Goal: Task Accomplishment & Management: Manage account settings

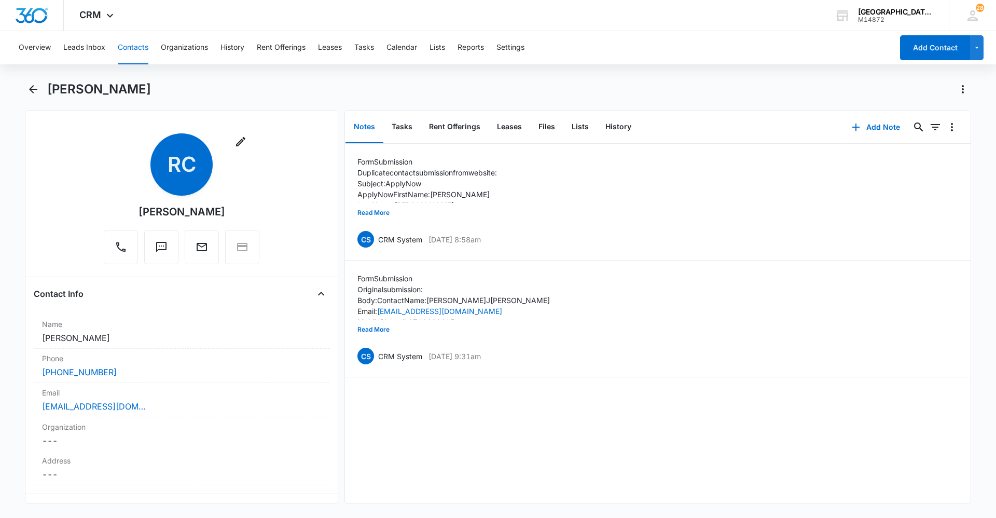
scroll to position [2124, 0]
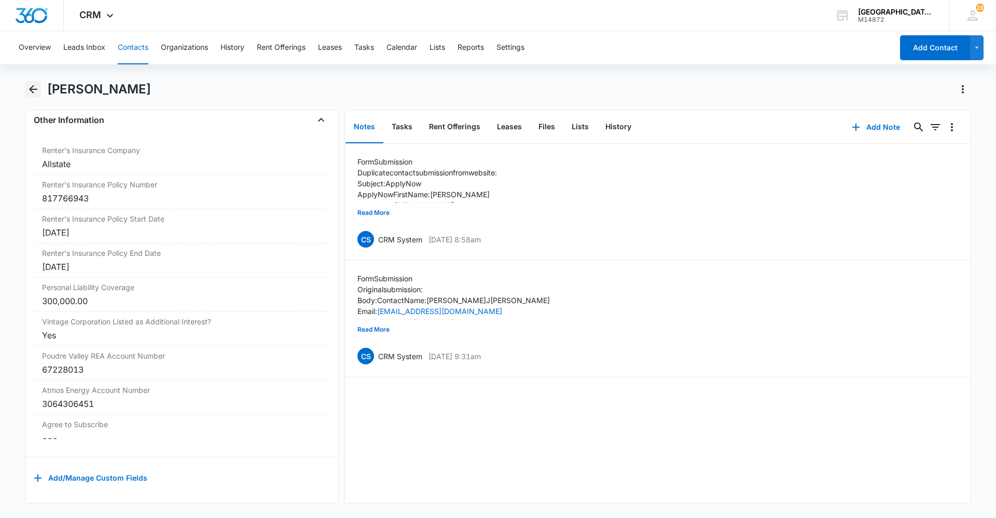
click at [25, 90] on button "Back" at bounding box center [33, 89] width 16 height 17
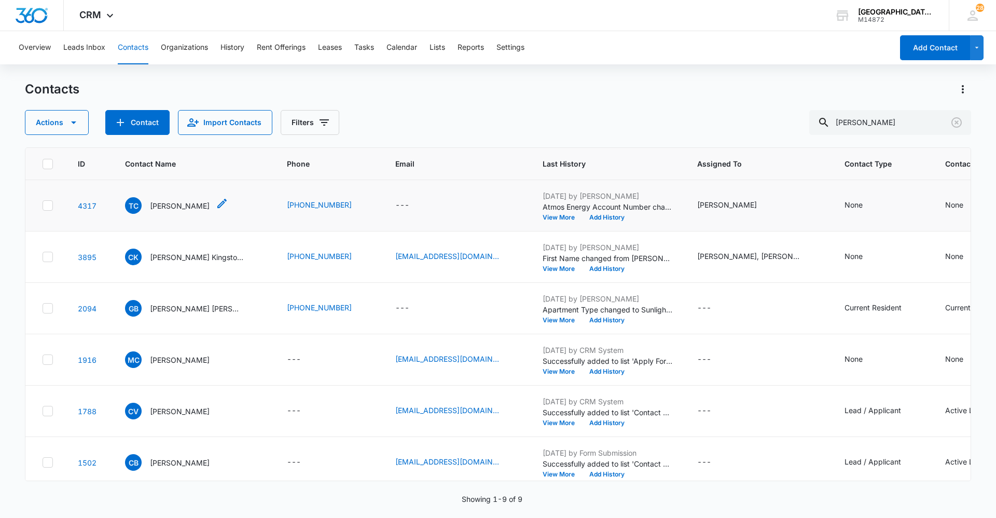
drag, startPoint x: 157, startPoint y: 194, endPoint x: 159, endPoint y: 199, distance: 5.8
click at [157, 194] on td "TC Tiffany C. Martin-Carrasco" at bounding box center [194, 205] width 162 height 51
click at [160, 201] on p "Tiffany C. Martin-Carrasco" at bounding box center [180, 205] width 60 height 11
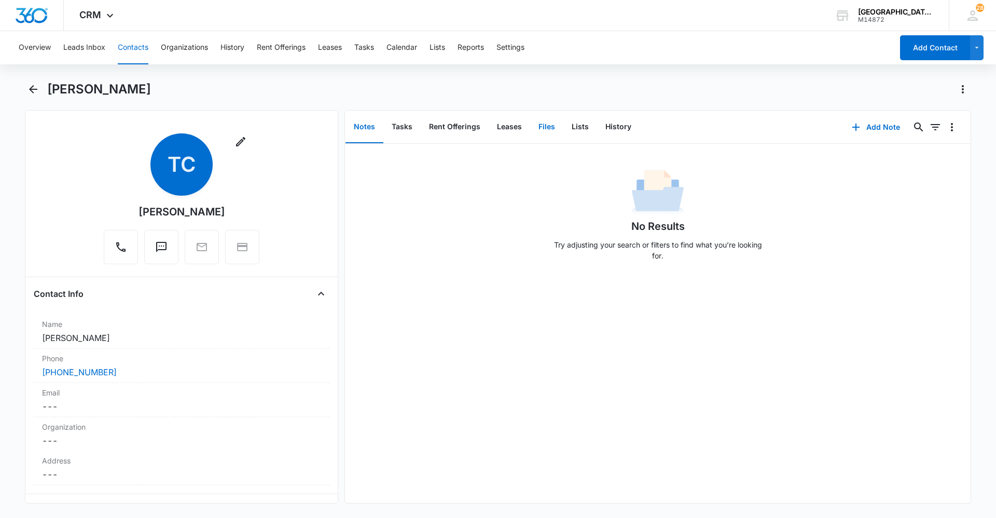
click at [540, 127] on button "Files" at bounding box center [546, 127] width 33 height 32
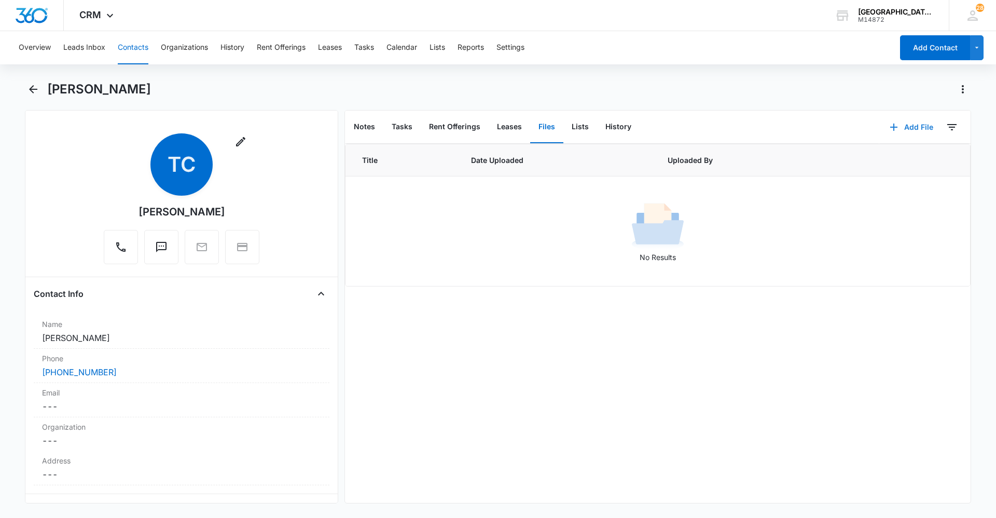
click at [910, 126] on button "Add File" at bounding box center [912, 127] width 64 height 25
click at [895, 157] on div "Upload Files" at bounding box center [898, 160] width 42 height 7
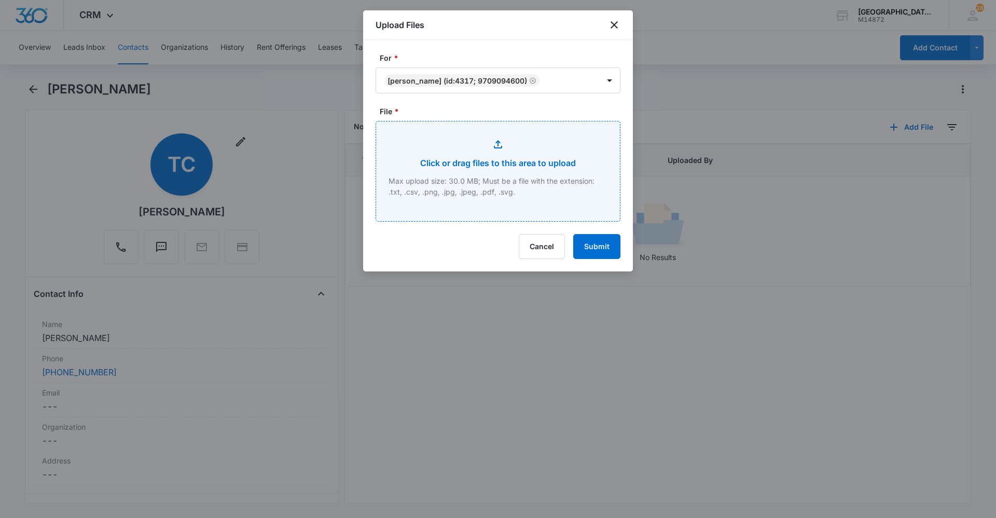
click at [503, 144] on input "File *" at bounding box center [498, 171] width 244 height 100
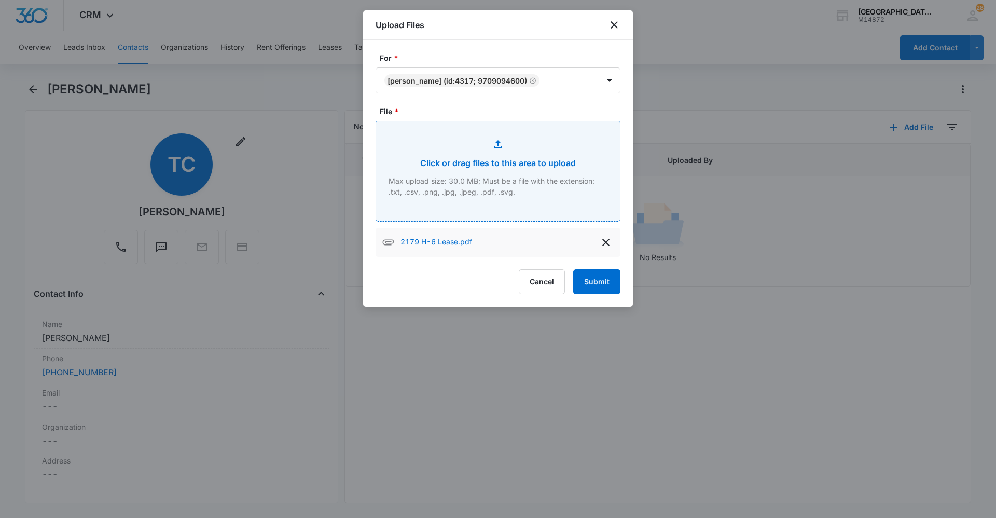
click at [495, 137] on input "File *" at bounding box center [498, 171] width 244 height 100
type input "C:\fakepath\2179 H-6 Addendums.pdf"
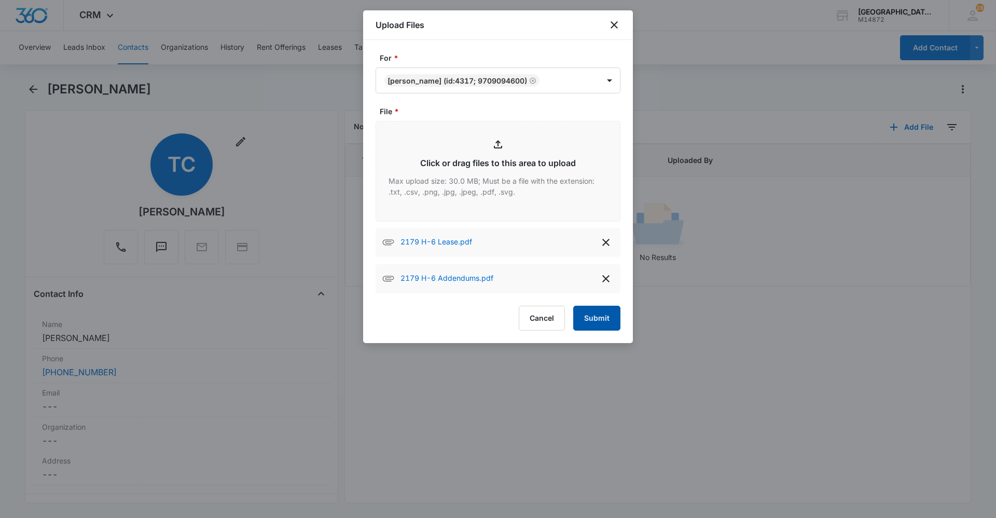
click at [608, 317] on button "Submit" at bounding box center [596, 318] width 47 height 25
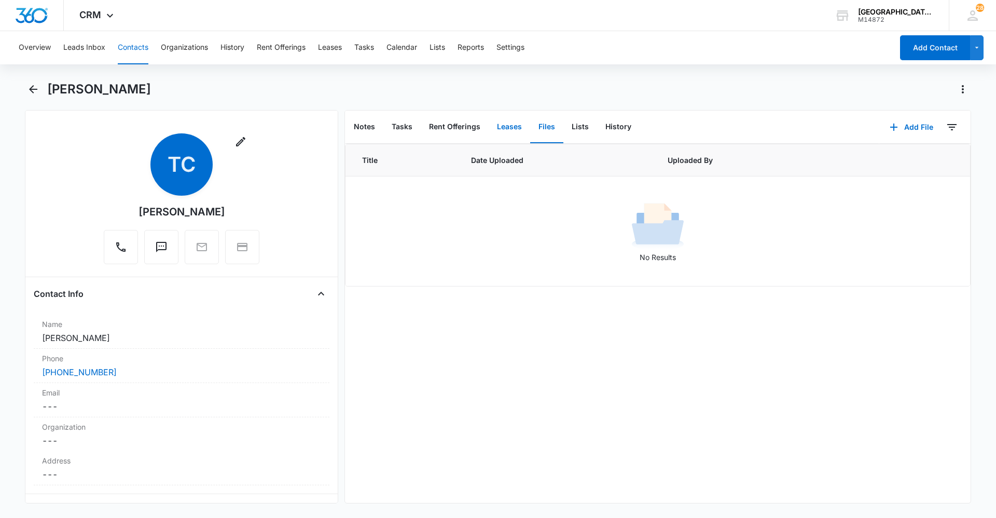
click at [505, 131] on button "Leases" at bounding box center [510, 127] width 42 height 32
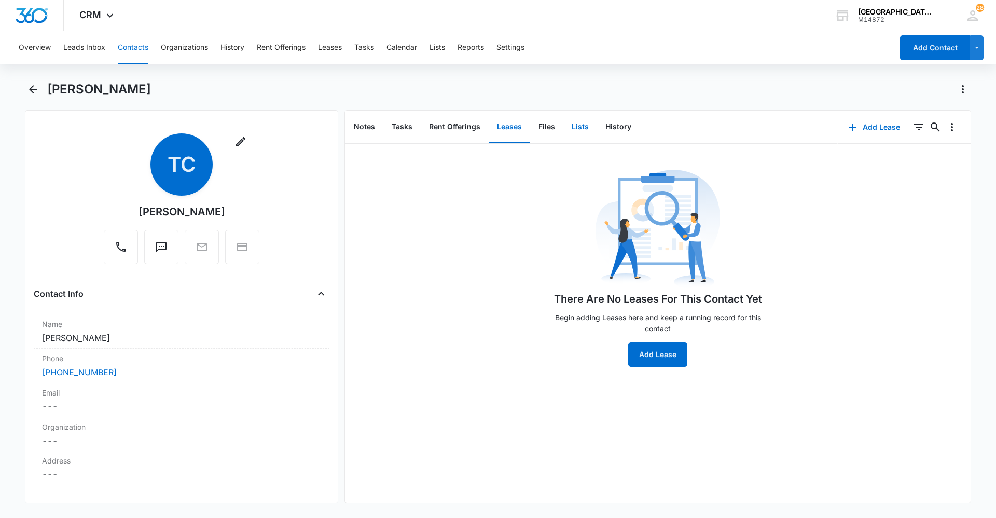
click at [583, 131] on button "Lists" at bounding box center [581, 127] width 34 height 32
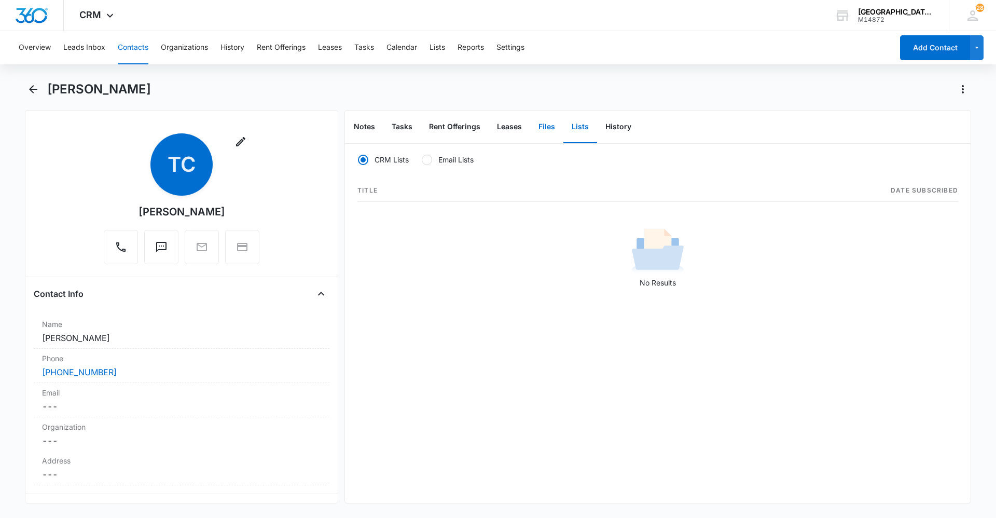
click at [546, 126] on button "Files" at bounding box center [546, 127] width 33 height 32
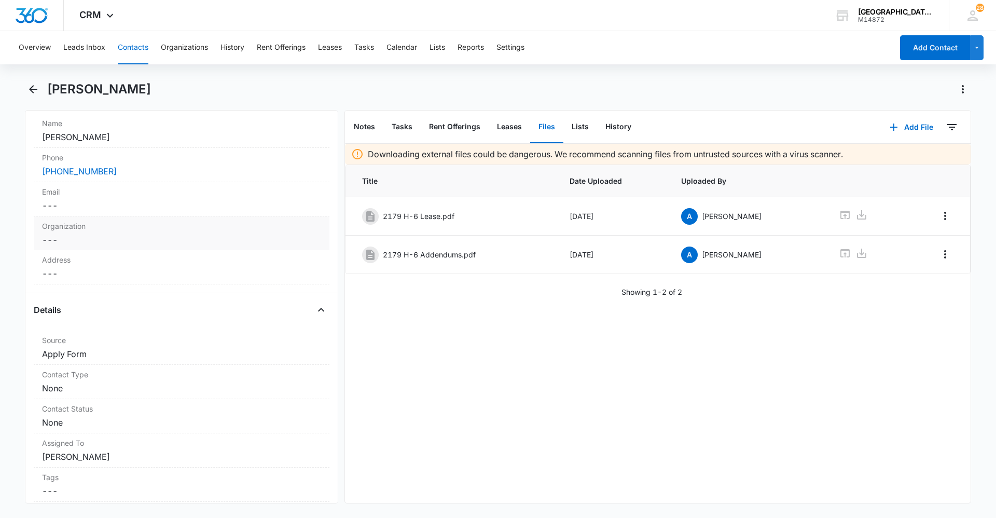
scroll to position [208, 0]
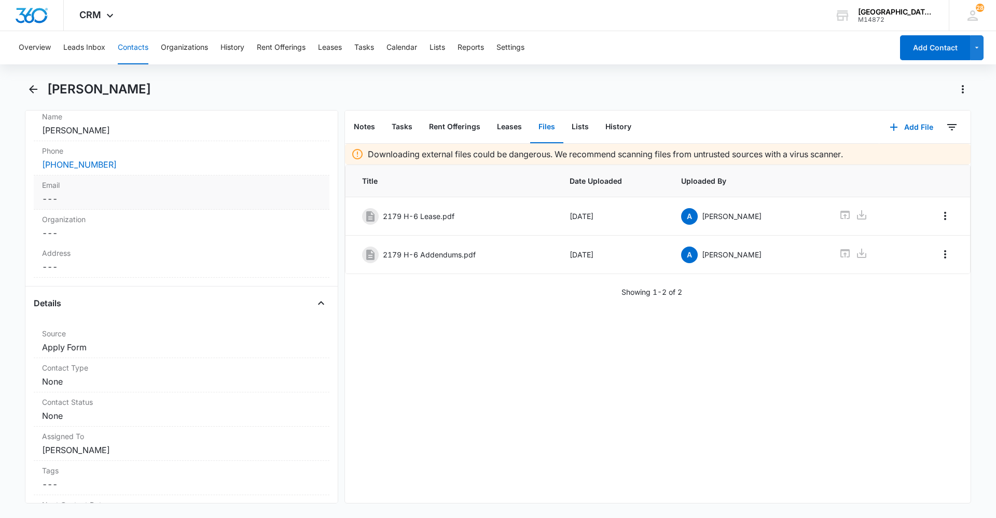
click at [111, 188] on label "Email" at bounding box center [181, 185] width 279 height 11
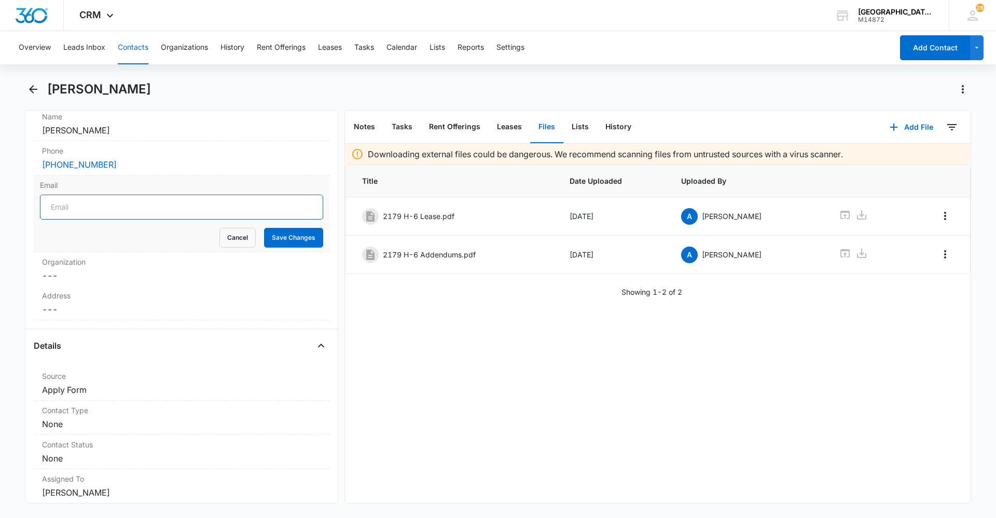
click at [103, 204] on input "Email" at bounding box center [181, 207] width 283 height 25
click at [184, 210] on input "martin.tiffany" at bounding box center [181, 207] width 283 height 25
type input "martin.tiffany76@yahoo.com"
click at [286, 240] on button "Save Changes" at bounding box center [293, 238] width 59 height 20
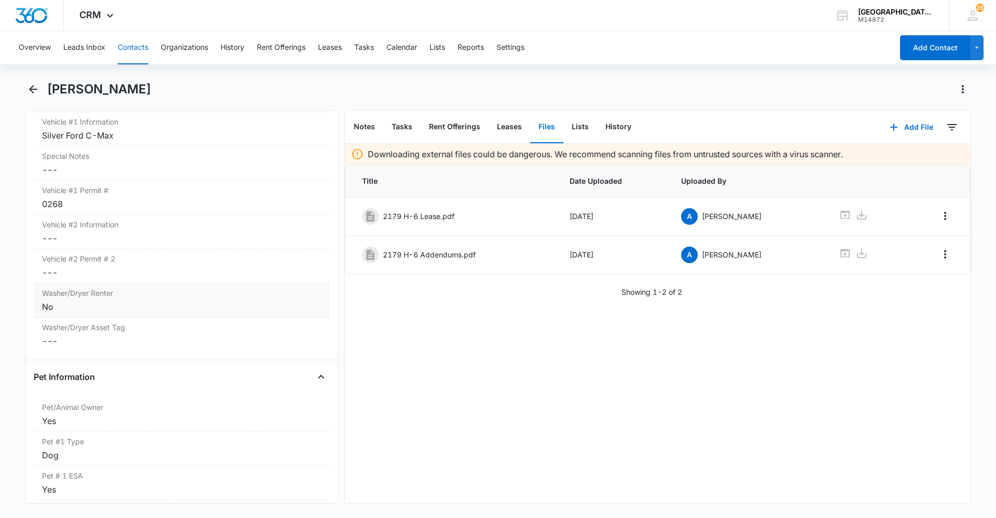
scroll to position [1090, 0]
click at [38, 89] on icon "Back" at bounding box center [33, 89] width 12 height 12
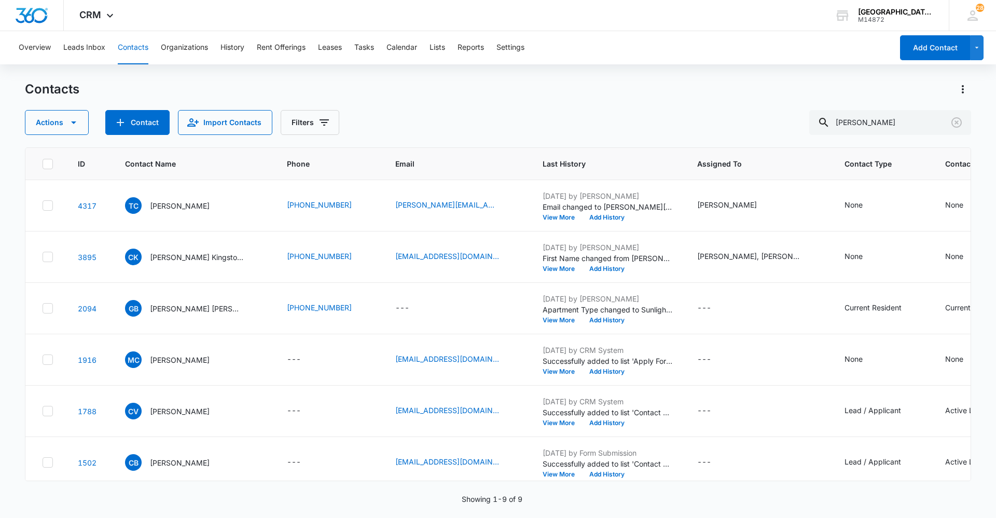
click at [510, 100] on div "Contacts Actions Contact Import Contacts Filters carr" at bounding box center [498, 108] width 946 height 54
